Goal: Task Accomplishment & Management: Manage account settings

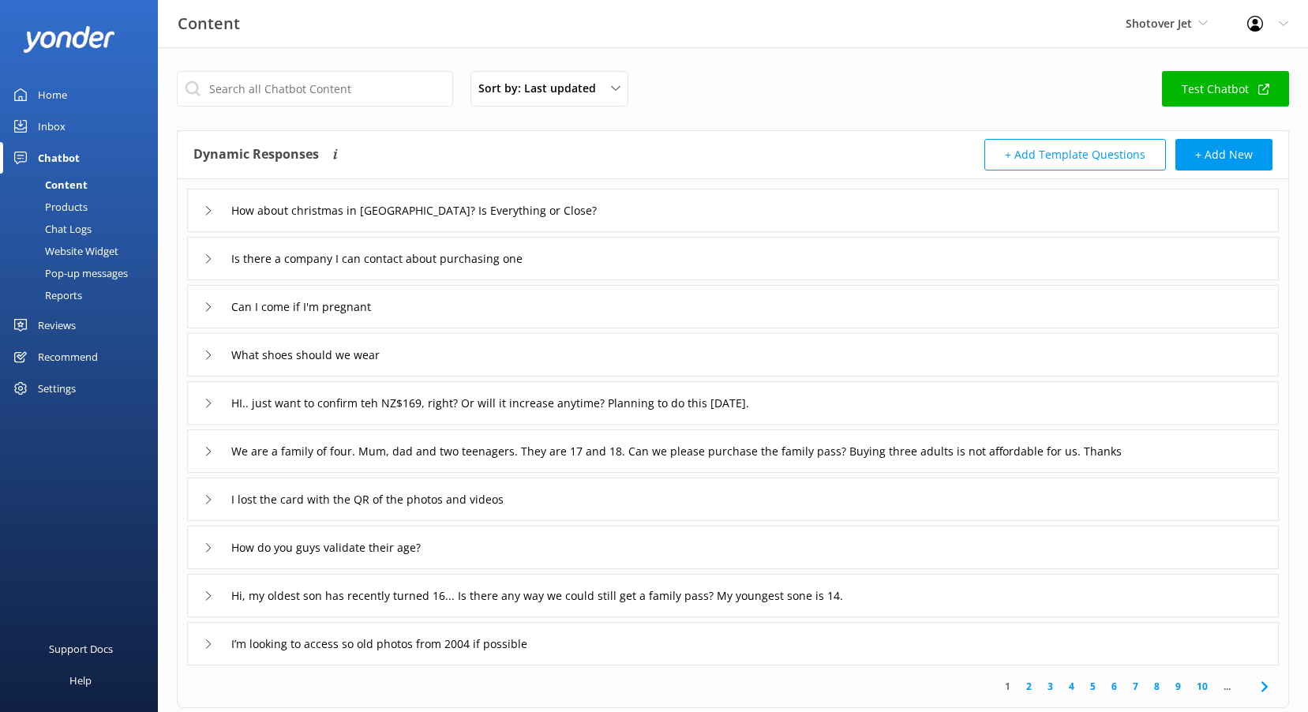
click at [80, 326] on link "Reviews" at bounding box center [79, 325] width 158 height 32
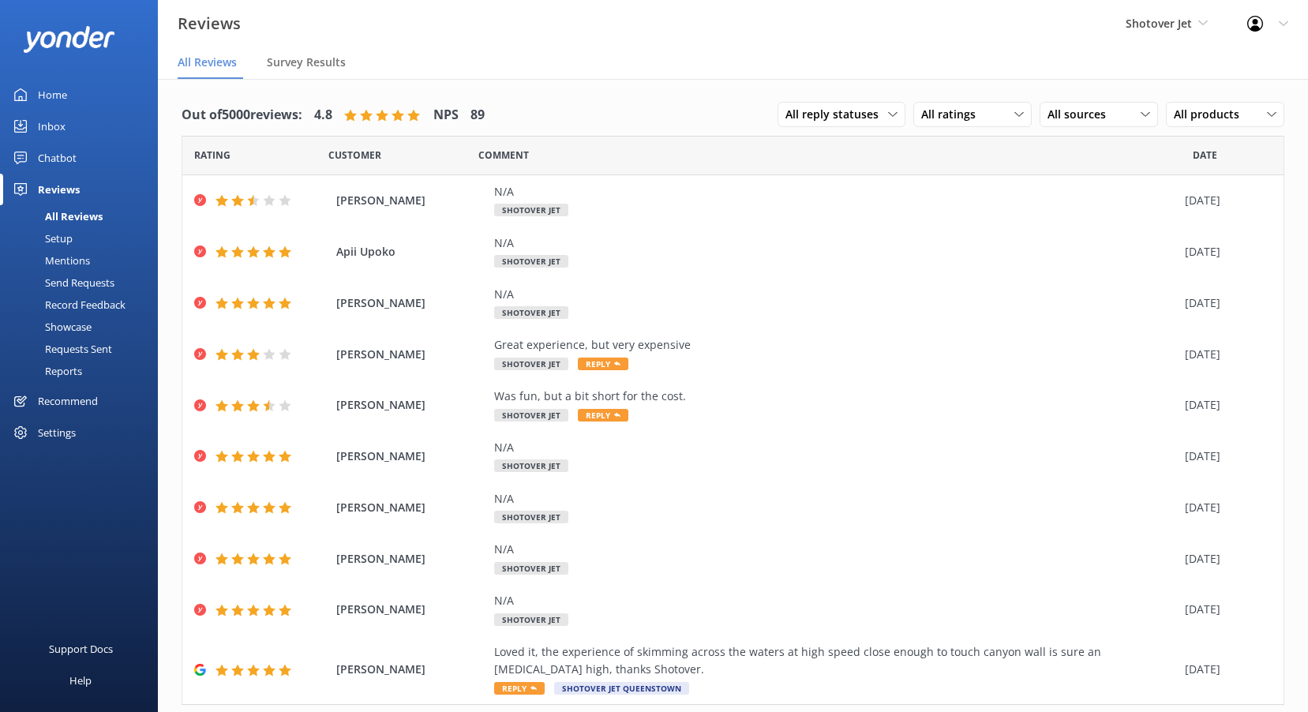
click at [1210, 22] on div "Shotover Jet Shotover Jet Dart River Adventures" at bounding box center [1167, 23] width 122 height 47
click at [1198, 109] on link "Dart River Adventures" at bounding box center [1185, 104] width 158 height 38
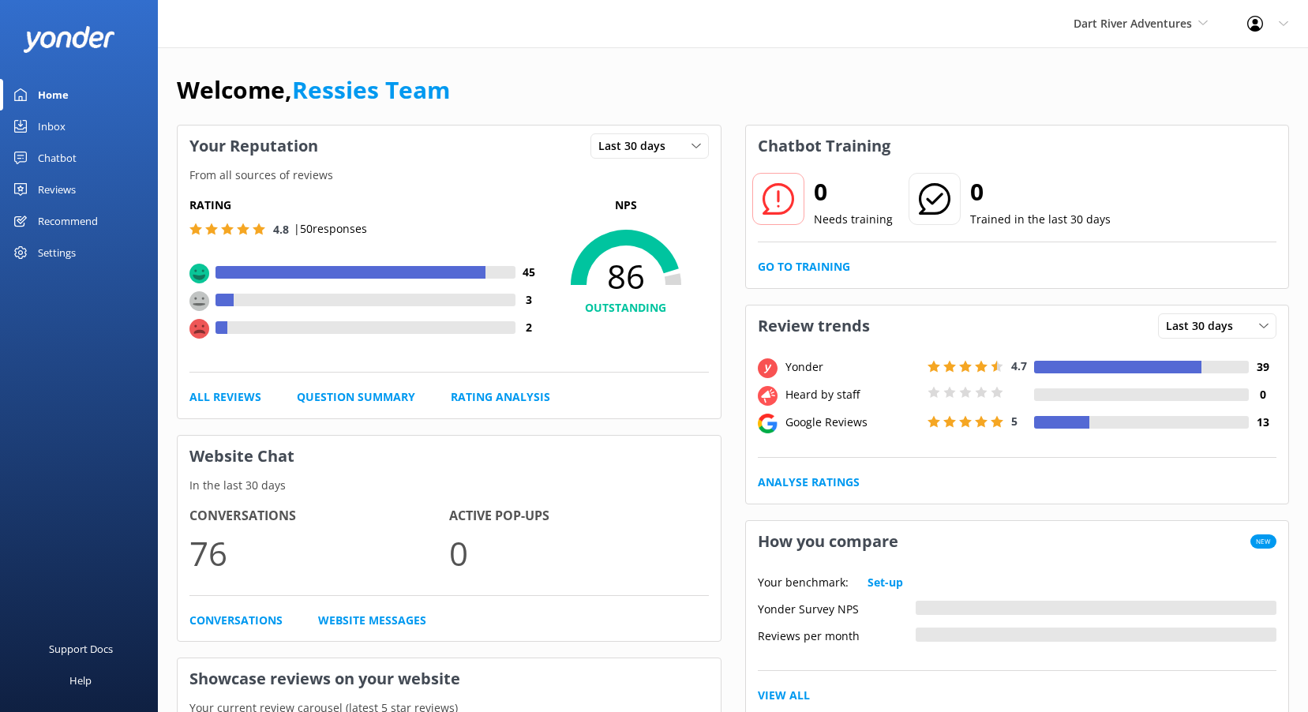
click at [75, 184] on div "Reviews" at bounding box center [57, 190] width 38 height 32
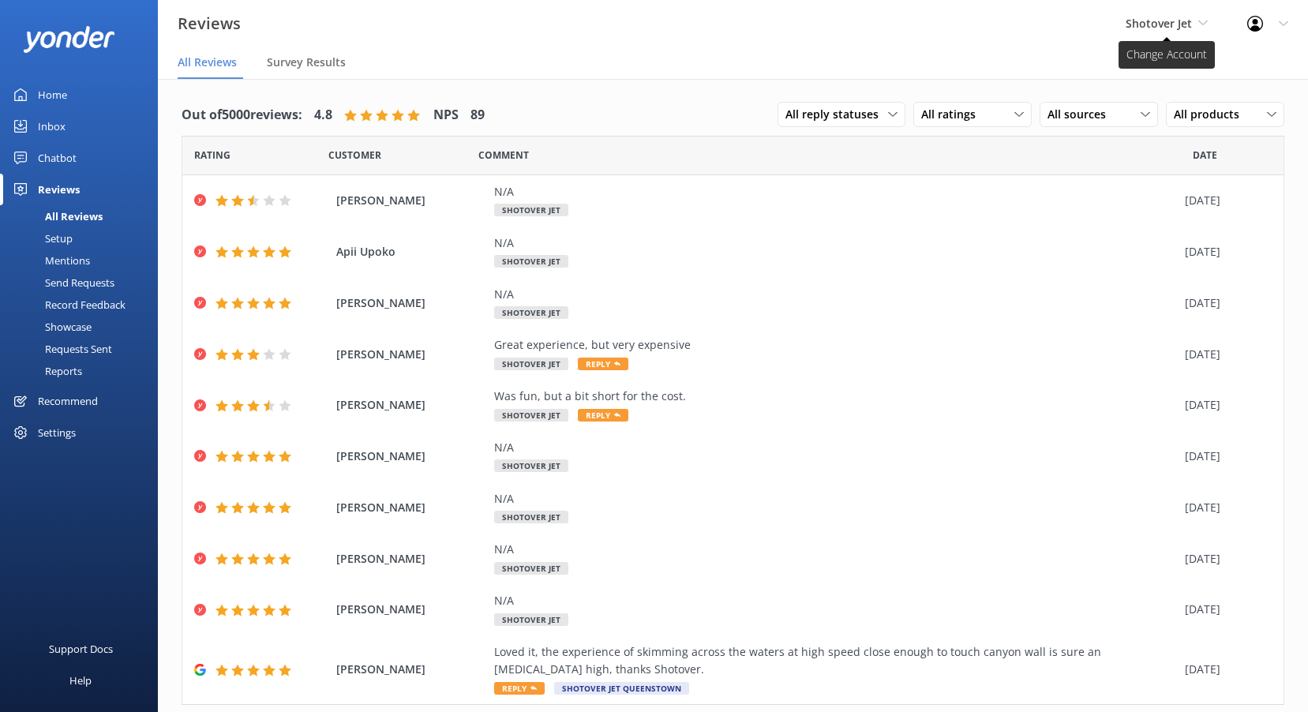
click at [1199, 28] on span "Shotover Jet" at bounding box center [1166, 23] width 82 height 17
click at [1177, 91] on link "Dart River Adventures" at bounding box center [1185, 104] width 158 height 38
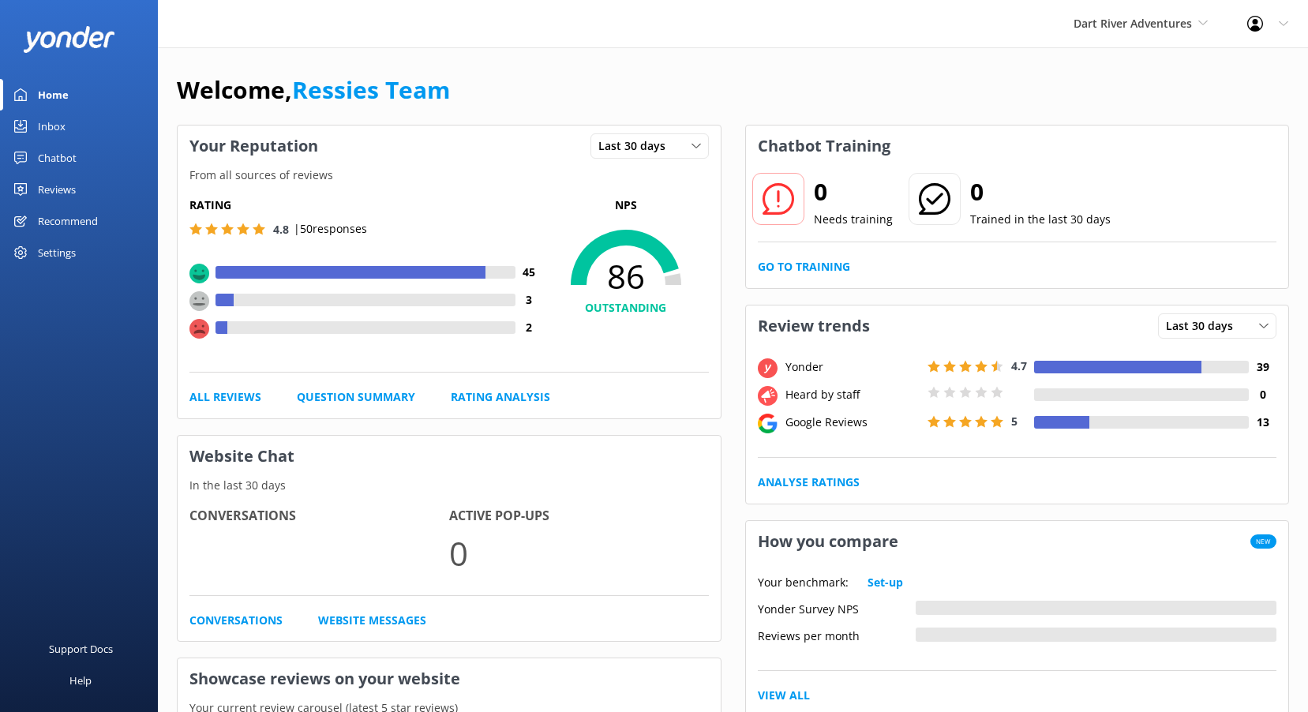
click at [77, 189] on link "Reviews" at bounding box center [79, 190] width 158 height 32
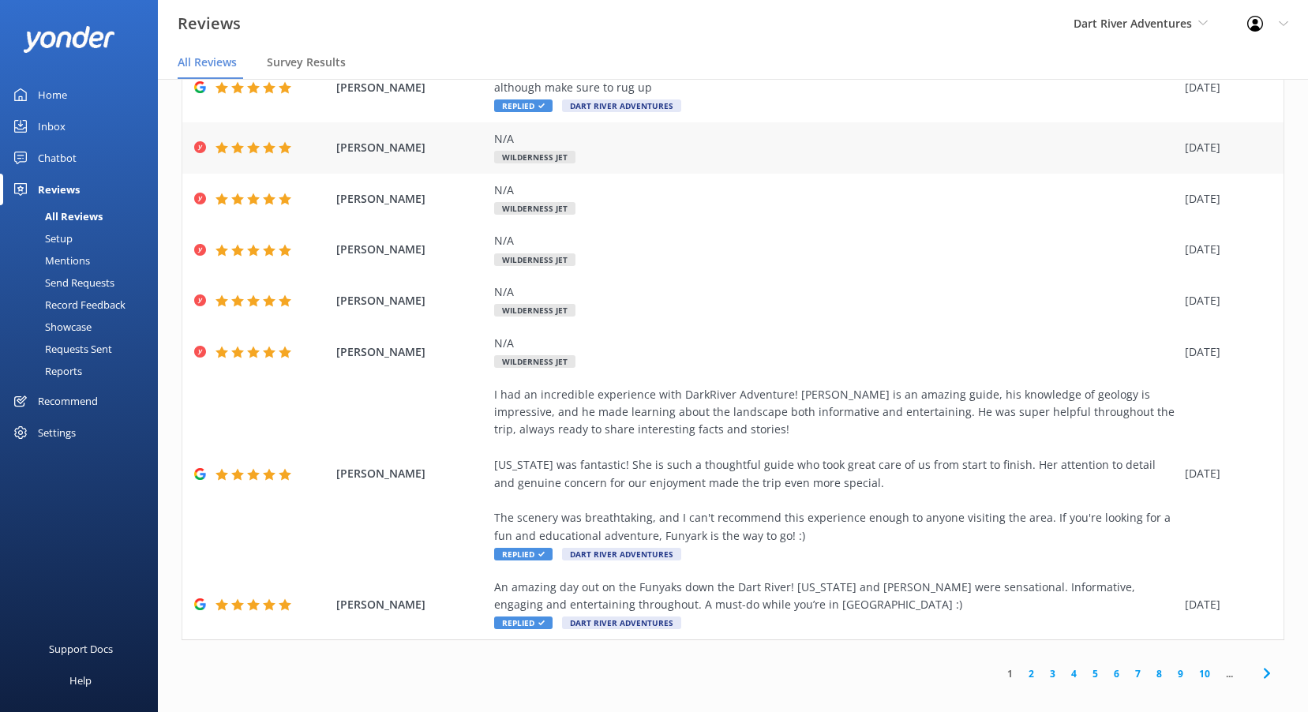
scroll to position [32, 0]
